Goal: Transaction & Acquisition: Purchase product/service

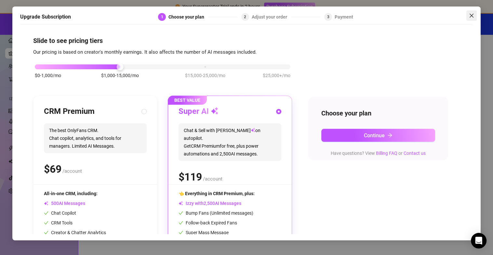
click at [472, 16] on icon "close" at bounding box center [471, 15] width 4 height 4
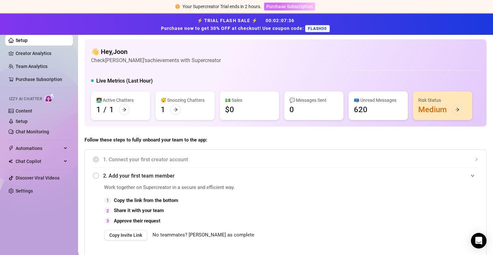
click at [293, 7] on span "Purchase Subscription" at bounding box center [289, 6] width 46 height 5
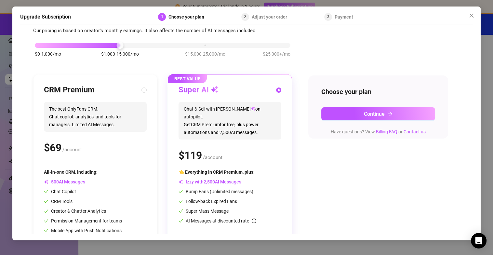
scroll to position [47, 0]
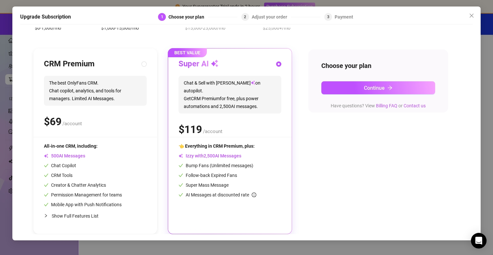
click at [106, 114] on div "$ /account" at bounding box center [95, 121] width 103 height 16
radio input "true"
radio input "false"
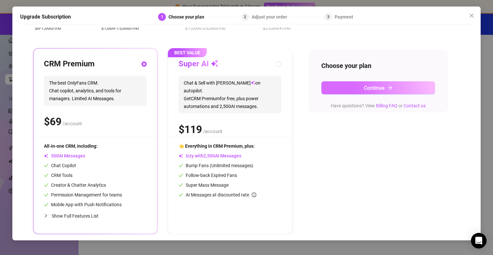
click at [364, 90] on span "Continue" at bounding box center [374, 88] width 21 height 6
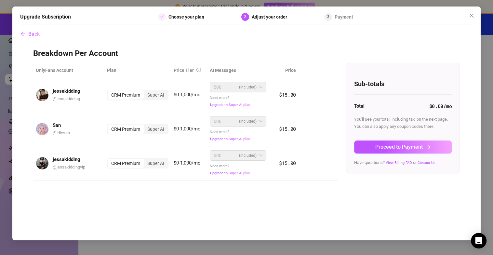
scroll to position [0, 0]
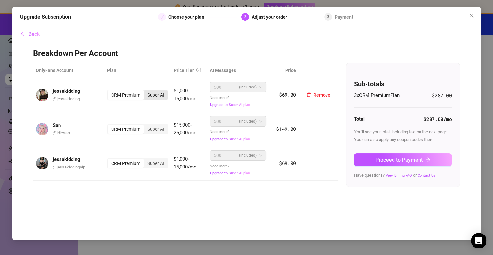
click at [160, 96] on div "Super AI" at bounding box center [156, 94] width 24 height 9
click at [145, 91] on input "Super AI" at bounding box center [145, 91] width 0 height 0
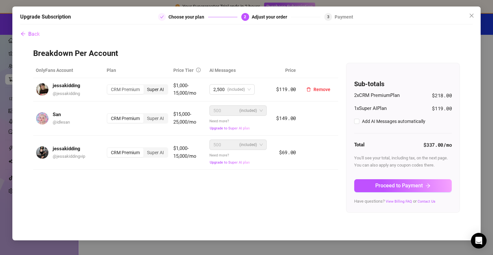
checkbox input "true"
click at [129, 91] on div "CRM Premium" at bounding box center [125, 89] width 36 height 9
click at [109, 86] on input "CRM Premium" at bounding box center [109, 86] width 0 height 0
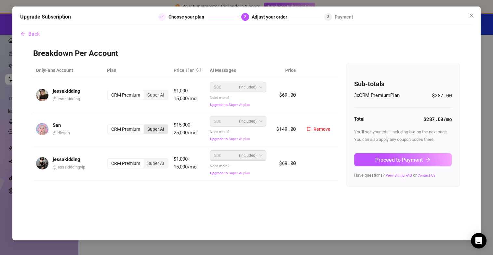
click at [161, 129] on div "Super AI" at bounding box center [156, 128] width 24 height 9
click at [145, 125] on input "Super AI" at bounding box center [145, 125] width 0 height 0
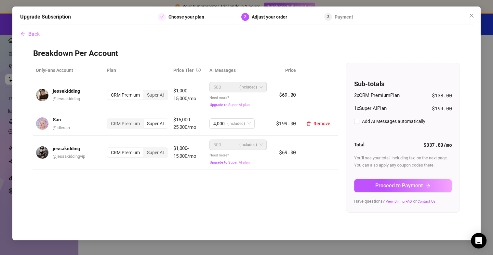
checkbox input "true"
click at [135, 123] on div "CRM Premium" at bounding box center [125, 123] width 36 height 9
click at [109, 120] on input "CRM Premium" at bounding box center [109, 120] width 0 height 0
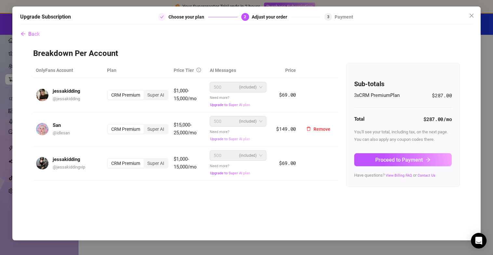
click at [225, 136] on button "Upgrade to Super AI plan" at bounding box center [230, 138] width 41 height 5
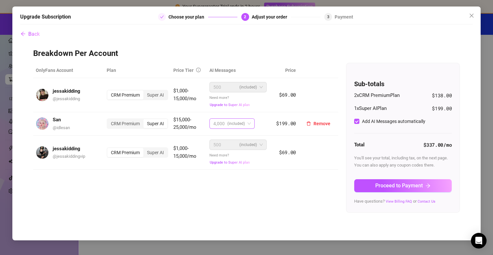
click at [213, 126] on span "4,000" at bounding box center [218, 124] width 11 height 10
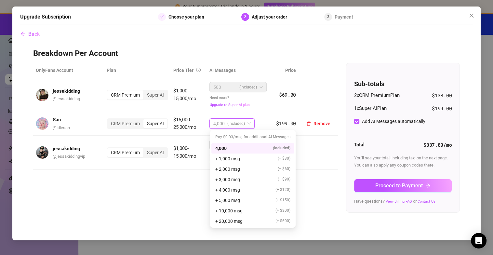
click at [214, 125] on span "4,000" at bounding box center [218, 124] width 11 height 10
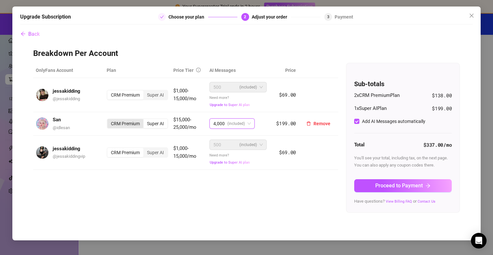
click at [128, 122] on div "CRM Premium" at bounding box center [125, 123] width 36 height 9
click at [109, 120] on input "CRM Premium" at bounding box center [109, 120] width 0 height 0
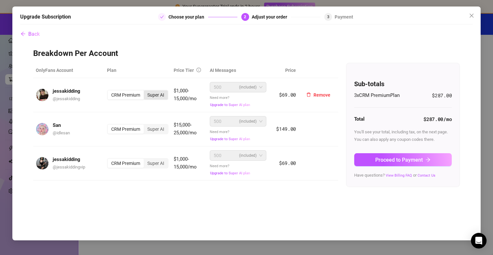
click at [159, 94] on div "Super AI" at bounding box center [156, 94] width 24 height 9
click at [145, 91] on input "Super AI" at bounding box center [145, 91] width 0 height 0
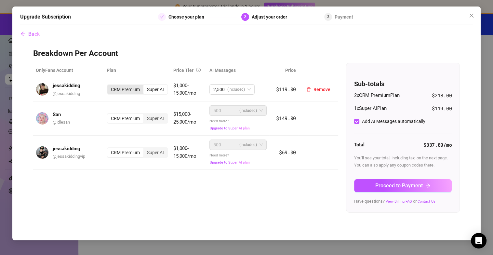
click at [131, 88] on div "CRM Premium" at bounding box center [125, 89] width 36 height 9
click at [109, 86] on input "CRM Premium" at bounding box center [109, 86] width 0 height 0
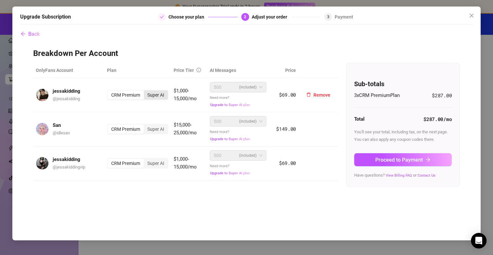
click at [160, 93] on div "Super AI" at bounding box center [156, 94] width 24 height 9
click at [145, 91] on input "Super AI" at bounding box center [145, 91] width 0 height 0
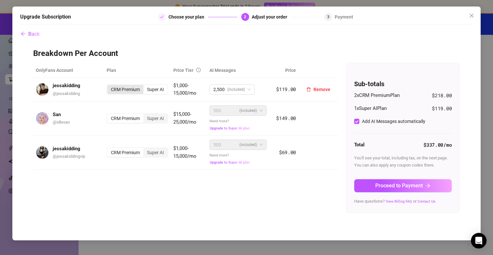
click at [131, 87] on div "CRM Premium" at bounding box center [125, 89] width 36 height 9
click at [109, 86] on input "CRM Premium" at bounding box center [109, 86] width 0 height 0
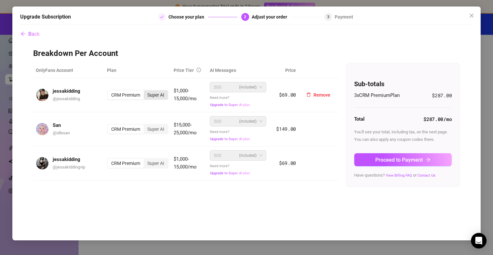
click at [154, 92] on div "Super AI" at bounding box center [156, 94] width 24 height 9
click at [145, 91] on input "Super AI" at bounding box center [145, 91] width 0 height 0
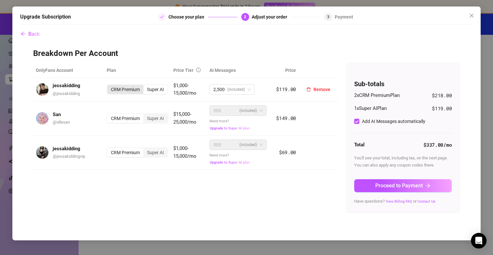
click at [125, 88] on div "CRM Premium" at bounding box center [125, 89] width 36 height 9
click at [109, 86] on input "CRM Premium" at bounding box center [109, 86] width 0 height 0
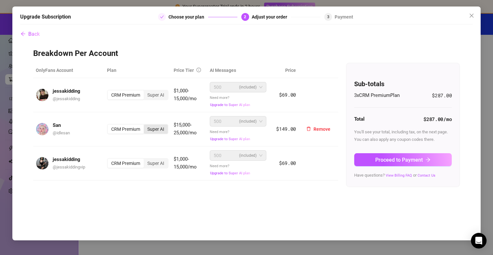
click at [158, 126] on div "Super AI" at bounding box center [156, 128] width 24 height 9
click at [145, 125] on input "Super AI" at bounding box center [145, 125] width 0 height 0
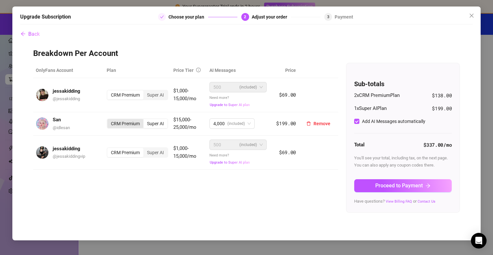
click at [133, 127] on div "CRM Premium" at bounding box center [125, 123] width 36 height 9
click at [109, 120] on input "CRM Premium" at bounding box center [109, 120] width 0 height 0
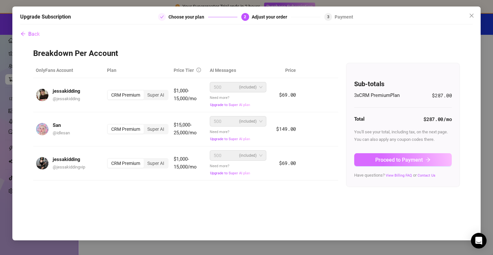
click at [381, 157] on span "Proceed to Payment" at bounding box center [398, 160] width 47 height 6
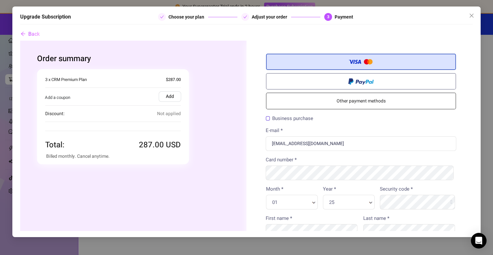
click at [163, 96] on label "Add" at bounding box center [169, 96] width 22 height 10
click at [20, 40] on input "Add" at bounding box center [20, 40] width 0 height 0
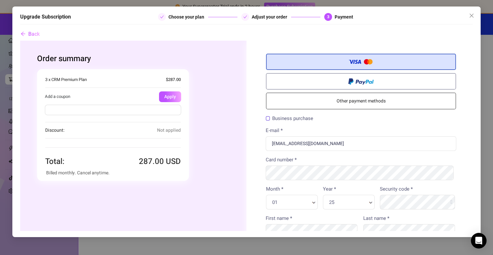
click at [142, 109] on input "text" at bounding box center [113, 109] width 136 height 10
type input "FLASH"
click at [35, 36] on span "Back" at bounding box center [33, 34] width 11 height 6
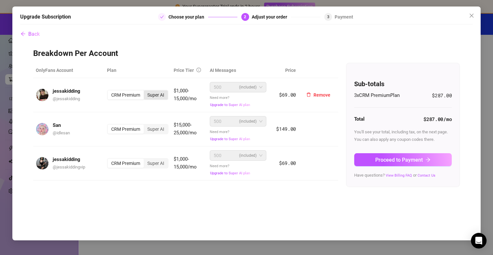
click at [152, 97] on div "Super AI" at bounding box center [156, 94] width 24 height 9
click at [145, 91] on input "Super AI" at bounding box center [145, 91] width 0 height 0
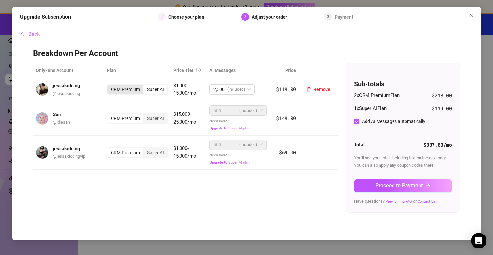
click at [134, 87] on div "CRM Premium" at bounding box center [125, 89] width 36 height 9
click at [109, 86] on input "CRM Premium" at bounding box center [109, 86] width 0 height 0
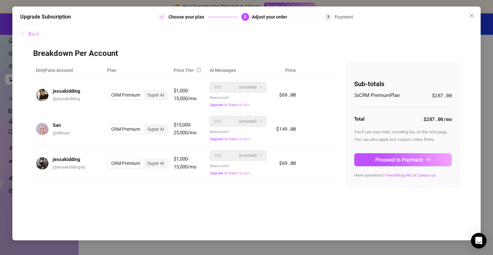
click at [34, 32] on span "Back" at bounding box center [33, 34] width 11 height 6
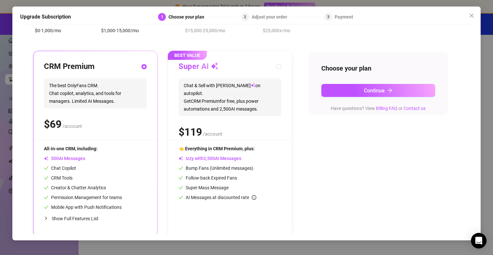
scroll to position [47, 0]
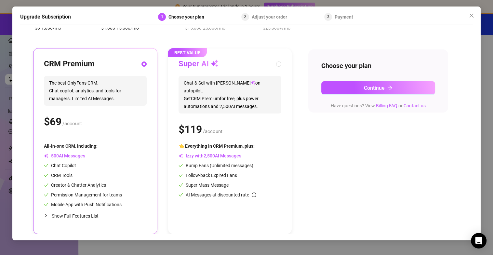
click at [91, 214] on span "Show Full Features List" at bounding box center [75, 215] width 47 height 5
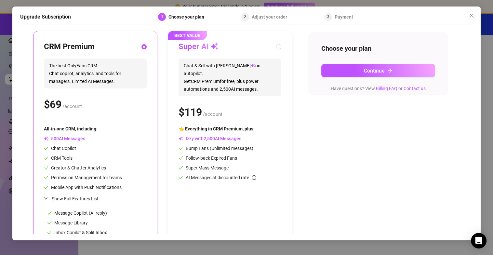
scroll to position [130, 0]
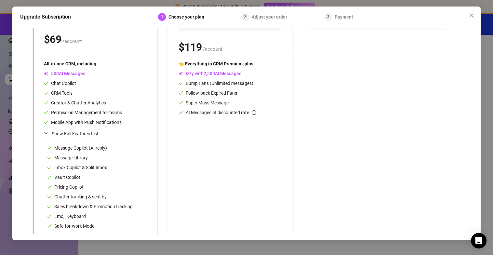
click at [131, 124] on div "All-in-one CRM, including: AI Messages Chat Copilot CRM Tools Creator & Chatter…" at bounding box center [95, 93] width 103 height 66
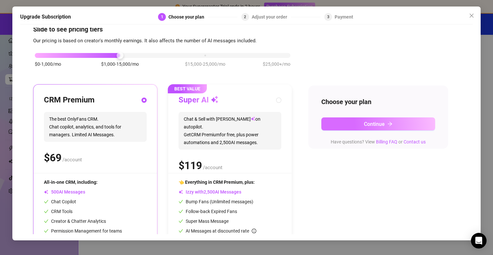
scroll to position [0, 0]
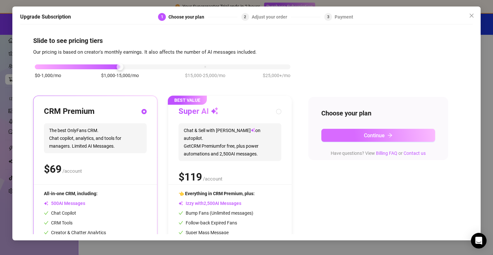
click at [395, 134] on button "Continue" at bounding box center [378, 135] width 114 height 13
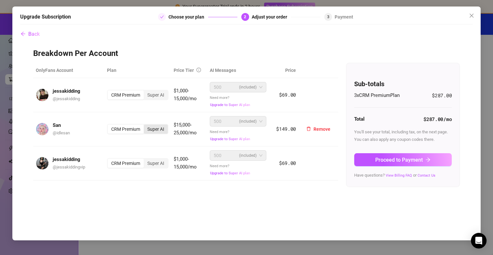
click at [152, 125] on div "Super AI" at bounding box center [156, 128] width 24 height 9
click at [145, 125] on input "Super AI" at bounding box center [145, 125] width 0 height 0
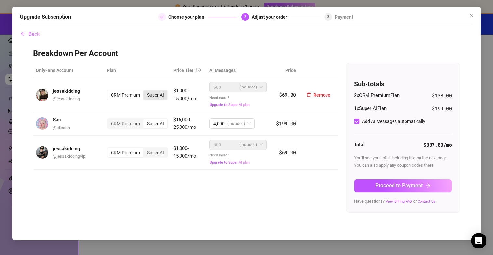
click at [158, 91] on div "Super AI" at bounding box center [155, 94] width 24 height 9
click at [145, 91] on input "Super AI" at bounding box center [145, 91] width 0 height 0
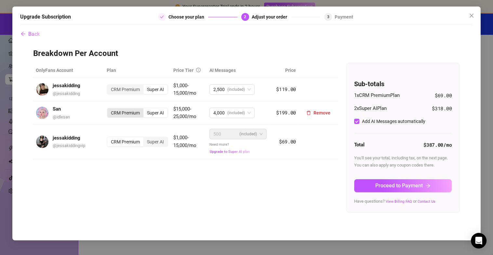
click at [131, 114] on div "CRM Premium" at bounding box center [125, 112] width 36 height 9
click at [109, 109] on input "CRM Premium" at bounding box center [109, 109] width 0 height 0
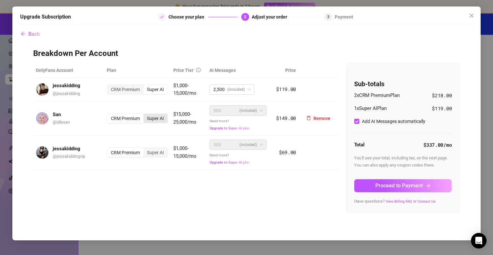
click at [163, 118] on div "Super AI" at bounding box center [155, 118] width 24 height 9
click at [145, 115] on input "Super AI" at bounding box center [145, 115] width 0 height 0
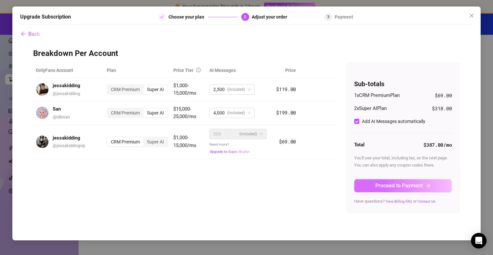
click at [361, 181] on button "Proceed to Payment" at bounding box center [402, 185] width 97 height 13
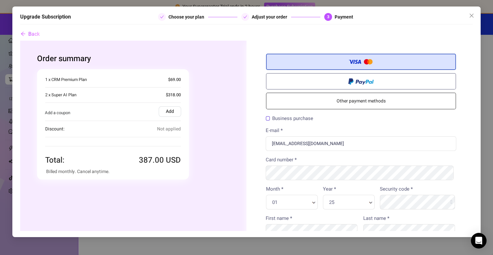
click at [158, 112] on label "Add" at bounding box center [169, 111] width 22 height 10
click at [20, 40] on input "Add" at bounding box center [20, 40] width 0 height 0
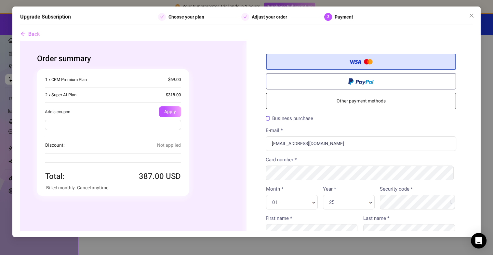
click at [139, 126] on input "text" at bounding box center [113, 124] width 136 height 10
type input "FLASH30"
click at [169, 111] on button "Apply" at bounding box center [170, 111] width 22 height 11
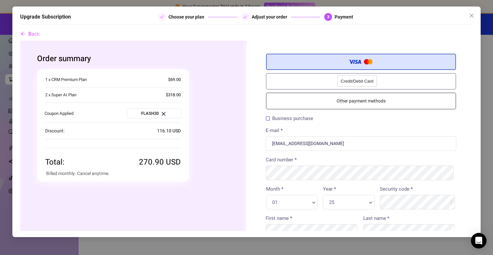
click at [299, 59] on label "Credit/Debit Card" at bounding box center [360, 61] width 190 height 16
click at [20, 40] on input "Credit/Debit Card" at bounding box center [20, 40] width 0 height 0
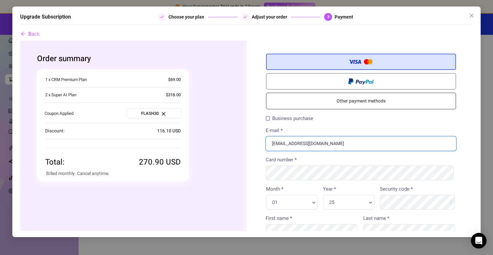
click at [333, 140] on input "[EMAIL_ADDRESS][DOMAIN_NAME]" at bounding box center [360, 143] width 190 height 15
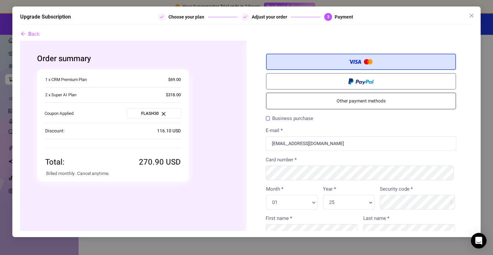
click at [265, 117] on label "Business purchase" at bounding box center [288, 118] width 47 height 5
click at [20, 40] on input "Business purchase" at bounding box center [20, 40] width 0 height 0
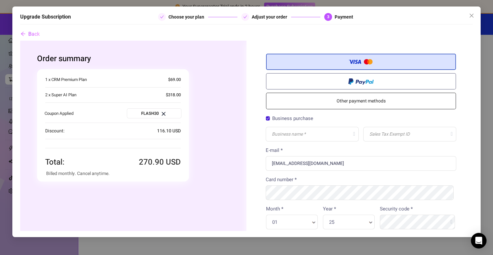
click at [265, 117] on label "Business purchase" at bounding box center [288, 118] width 47 height 5
click at [20, 40] on input "Business purchase" at bounding box center [20, 40] width 0 height 0
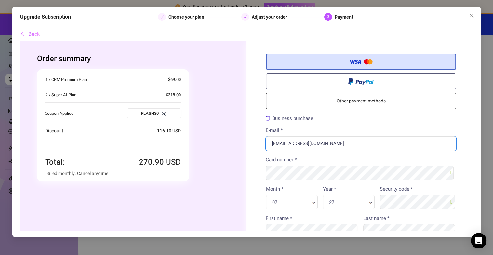
click at [309, 143] on input "[EMAIL_ADDRESS][DOMAIN_NAME]" at bounding box center [360, 143] width 190 height 15
click at [344, 140] on input "[EMAIL_ADDRESS][DOMAIN_NAME]" at bounding box center [360, 143] width 190 height 15
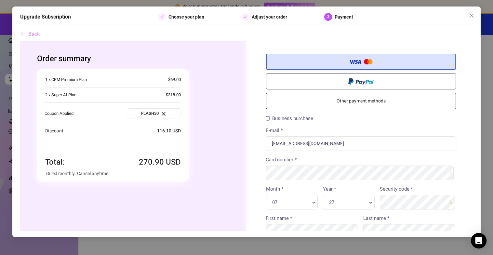
click at [35, 32] on span "Back" at bounding box center [33, 34] width 11 height 6
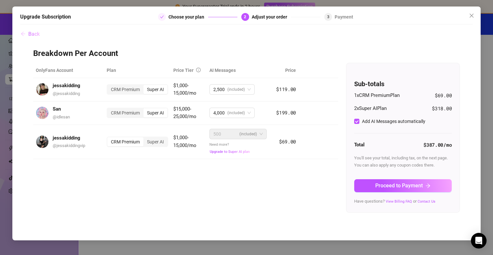
click at [35, 32] on span "Back" at bounding box center [33, 34] width 11 height 6
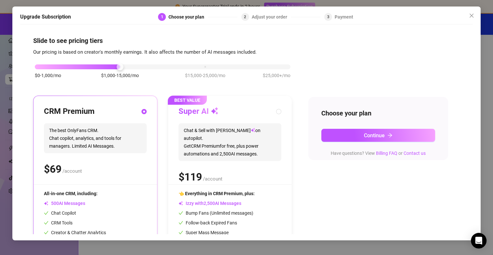
click at [469, 16] on icon "close" at bounding box center [470, 15] width 5 height 5
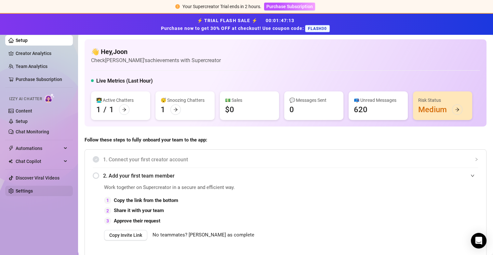
click at [27, 193] on link "Settings" at bounding box center [24, 190] width 17 height 5
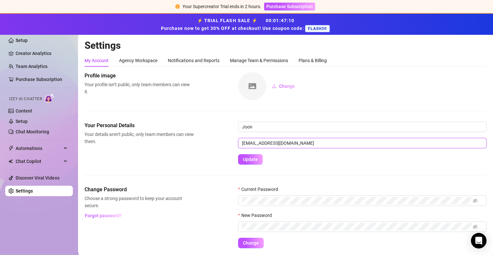
click at [269, 141] on input "[EMAIL_ADDRESS][DOMAIN_NAME]" at bounding box center [362, 143] width 248 height 10
click at [270, 141] on input "[EMAIL_ADDRESS][DOMAIN_NAME]" at bounding box center [362, 143] width 248 height 10
click at [322, 145] on input "[EMAIL_ADDRESS][DOMAIN_NAME]" at bounding box center [362, 143] width 248 height 10
